Goal: Task Accomplishment & Management: Complete application form

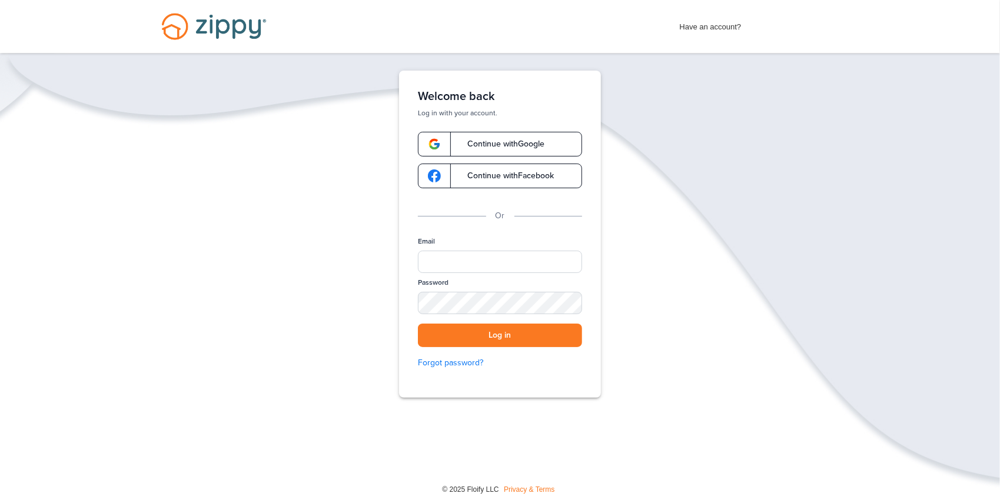
click at [477, 145] on span "Continue with Google" at bounding box center [499, 144] width 89 height 8
click at [460, 258] on input "Email" at bounding box center [500, 262] width 164 height 22
type input "**********"
click at [574, 305] on div "SHOW" at bounding box center [567, 303] width 26 height 11
click at [574, 305] on div "HIDE" at bounding box center [567, 303] width 26 height 11
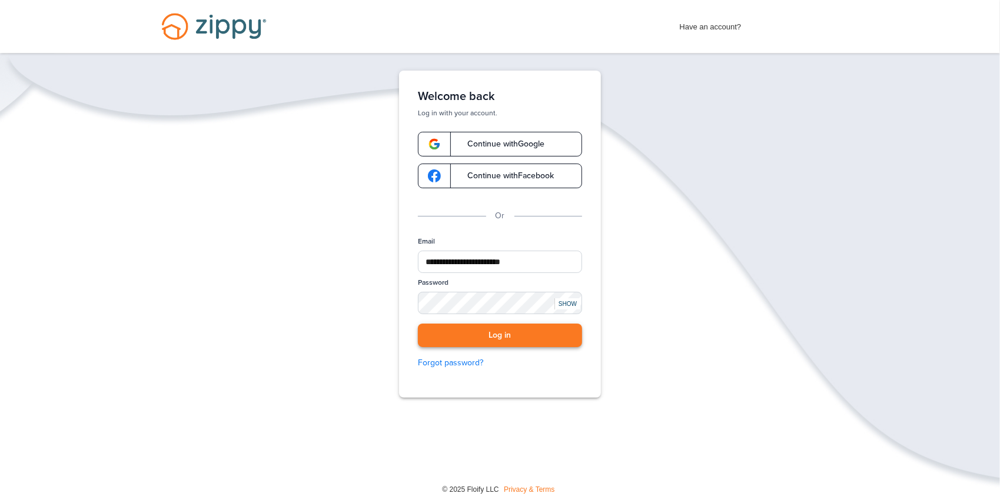
click at [513, 338] on button "Log in" at bounding box center [500, 336] width 164 height 24
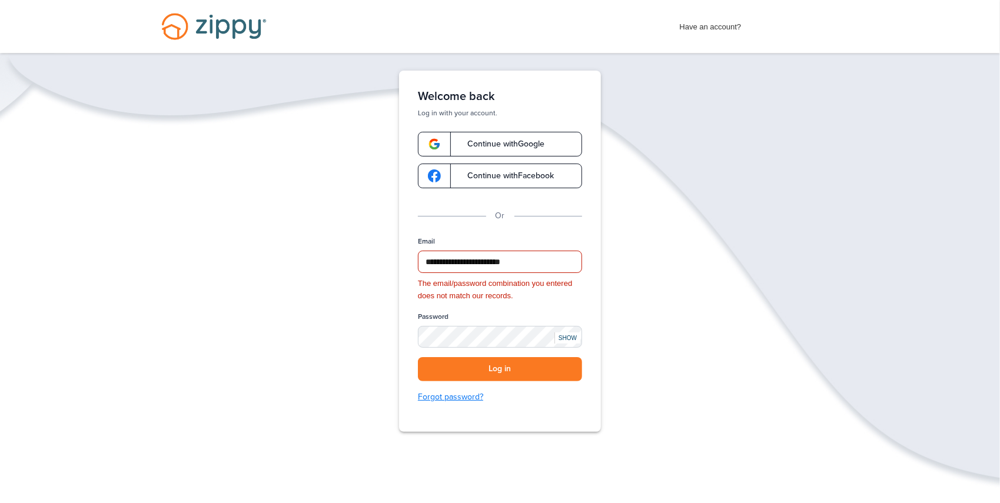
click at [466, 395] on link "Forgot password?" at bounding box center [500, 397] width 164 height 13
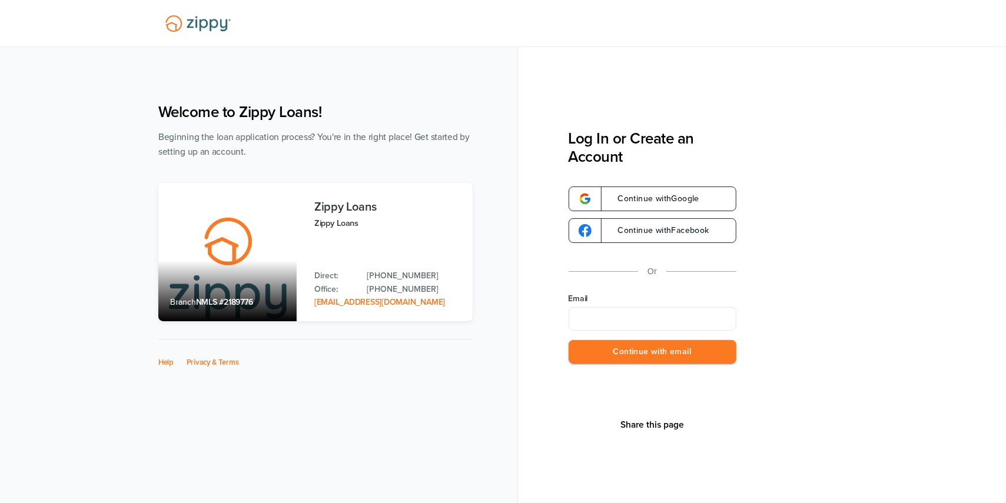
click at [589, 321] on input "Email" at bounding box center [652, 319] width 168 height 24
type input "**********"
click at [617, 351] on button "Continue with email" at bounding box center [652, 352] width 168 height 24
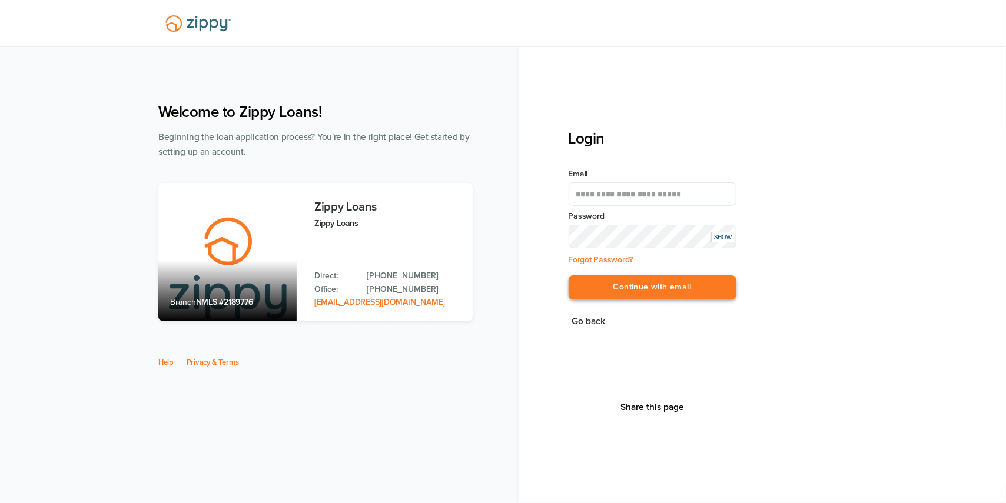
click at [610, 281] on button "Continue with email" at bounding box center [652, 287] width 168 height 24
